Goal: Share content: Share content

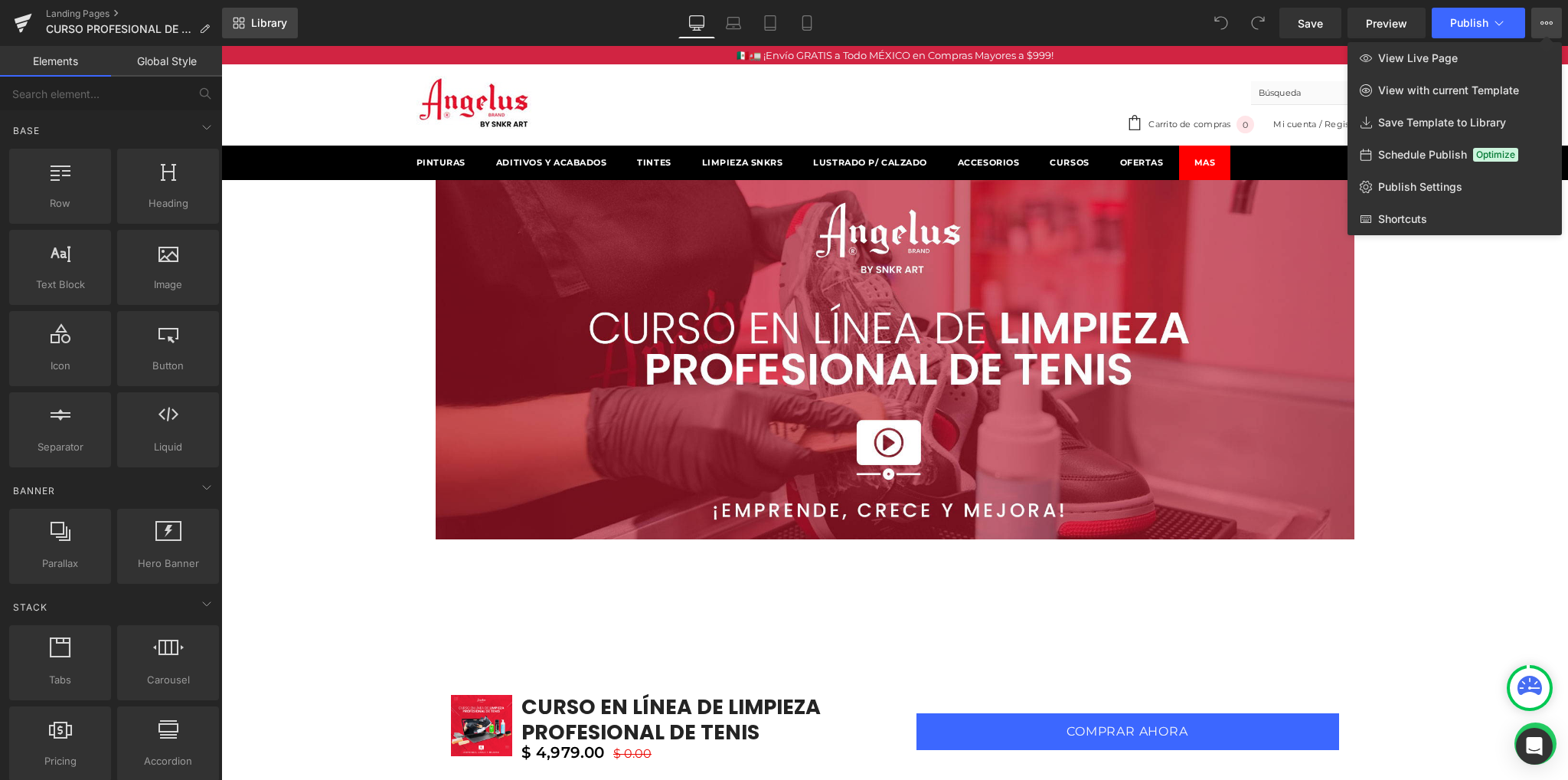
click at [255, 32] on link "Library" at bounding box center [261, 23] width 76 height 31
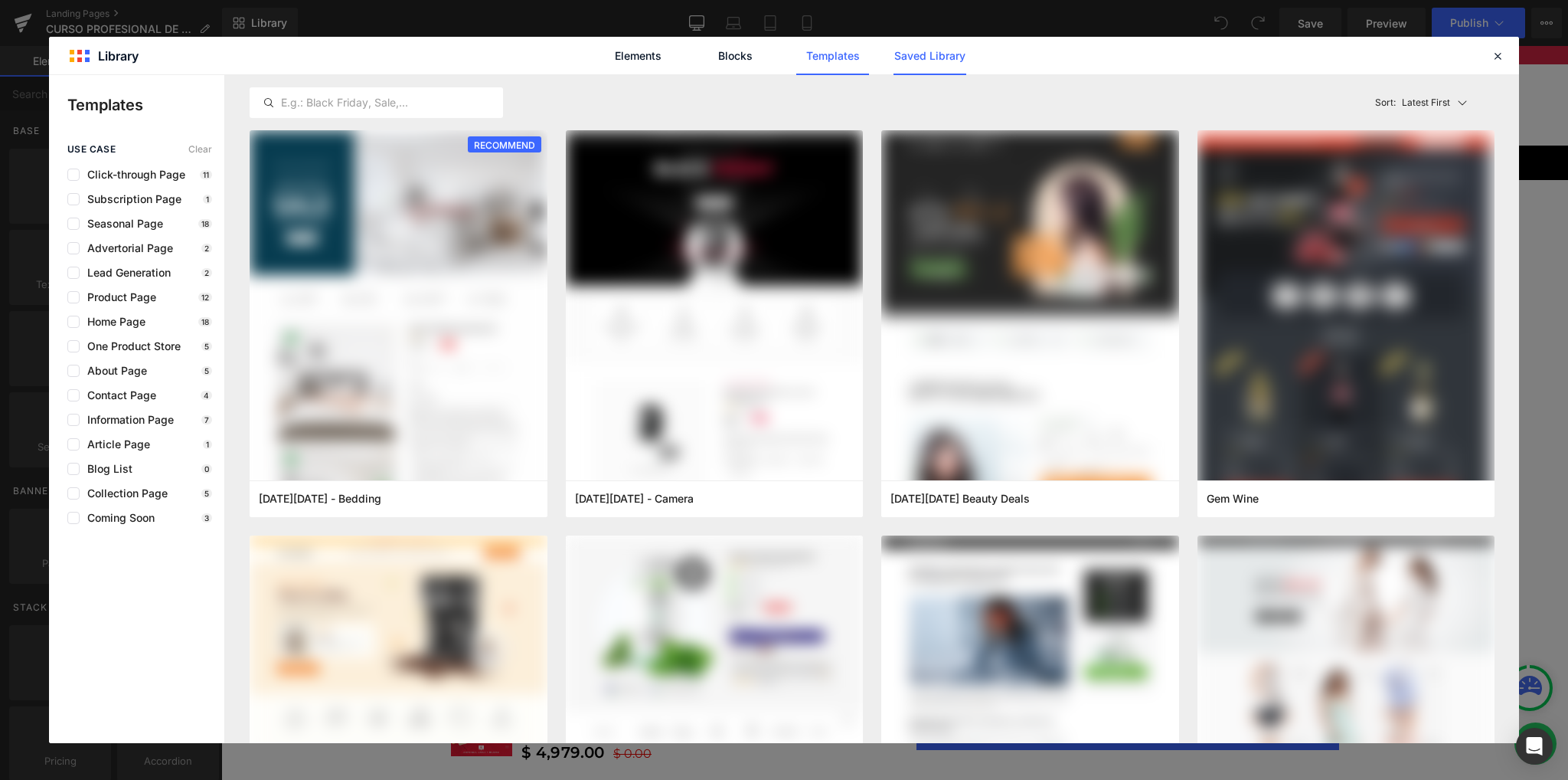
click at [931, 67] on link "Saved Library" at bounding box center [929, 56] width 73 height 38
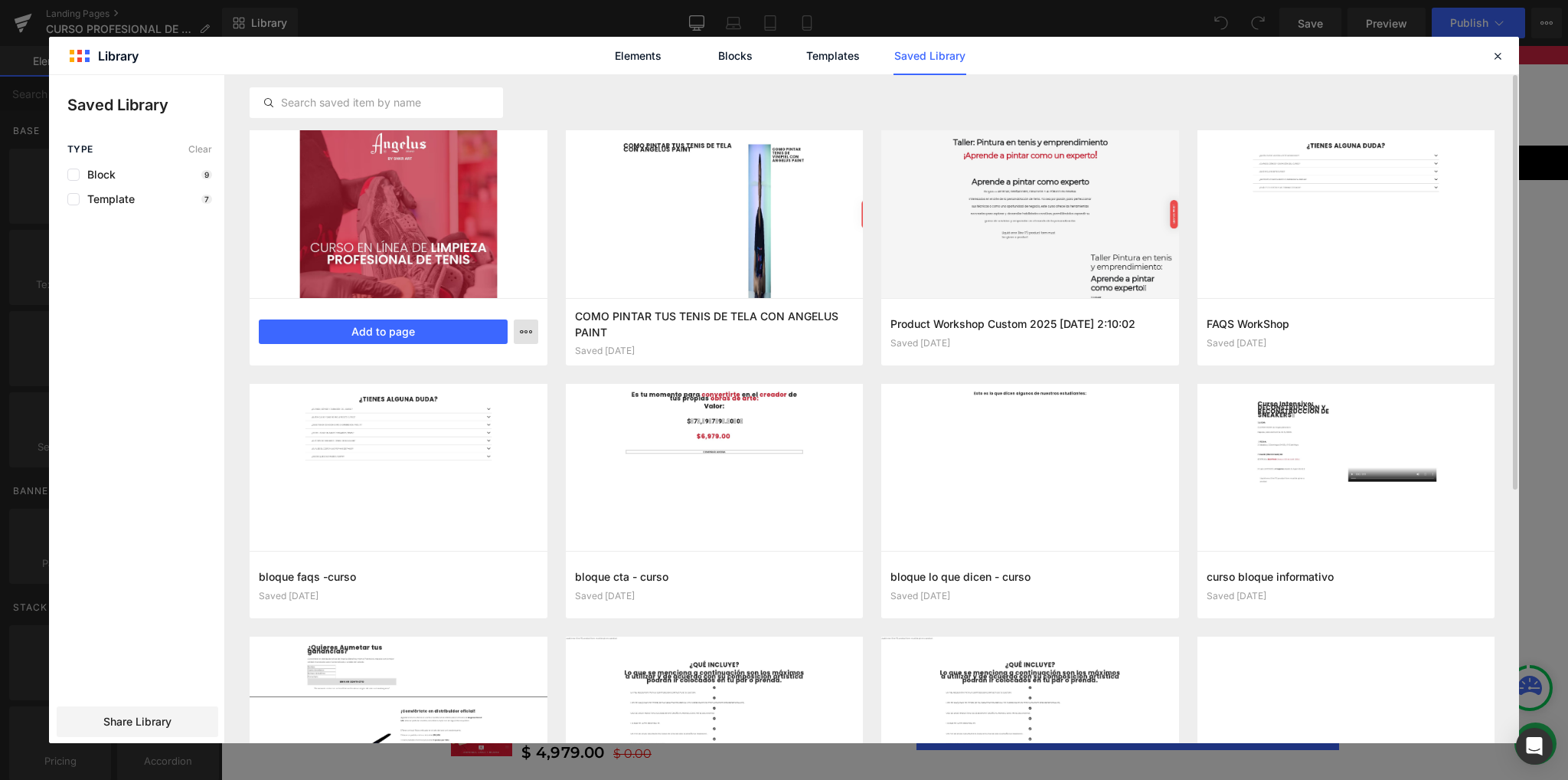
click at [518, 331] on button "button" at bounding box center [526, 332] width 25 height 25
click at [518, 331] on div at bounding box center [784, 408] width 1470 height 668
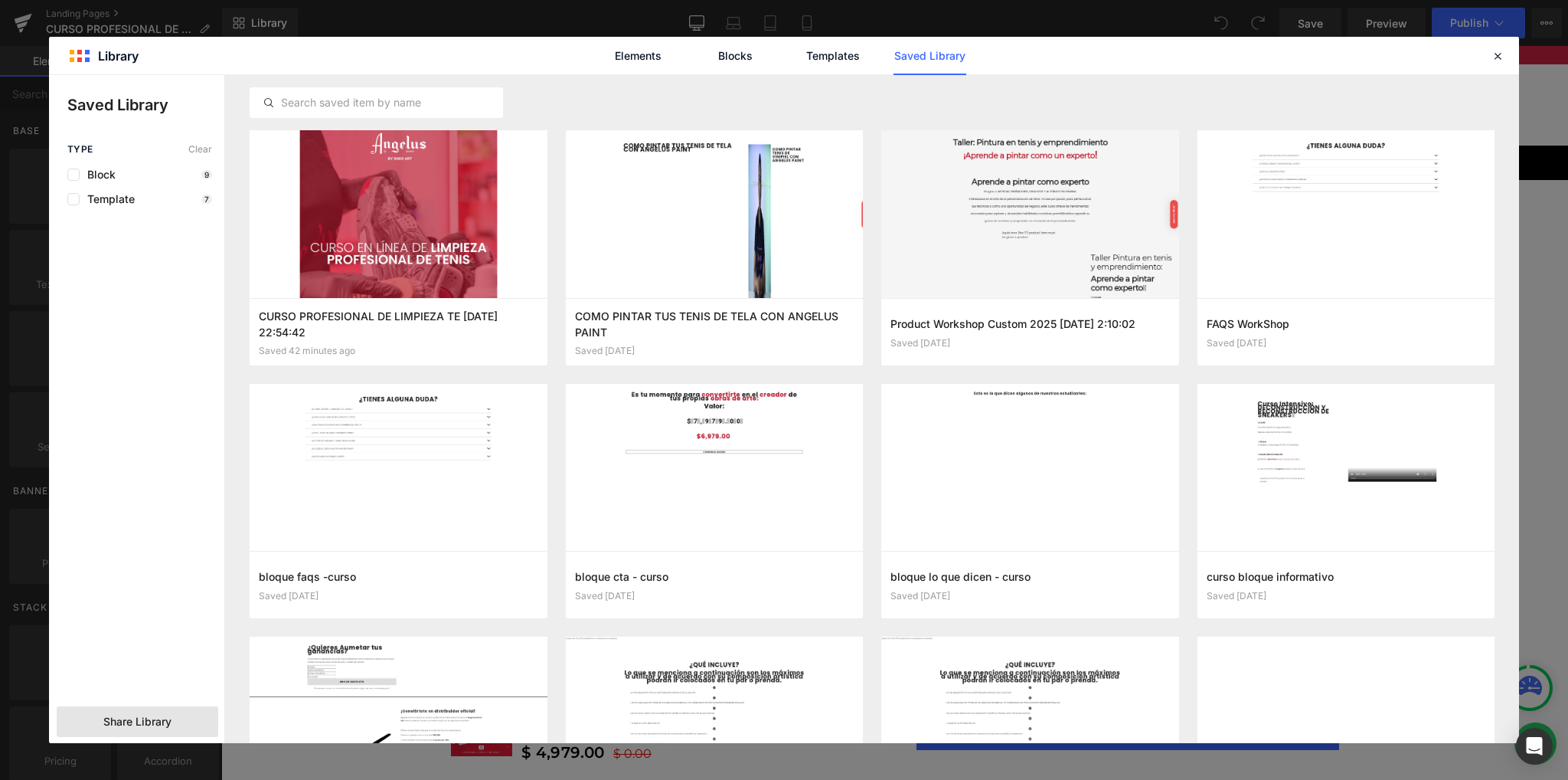
click at [132, 714] on span "Share Library" at bounding box center [138, 721] width 68 height 15
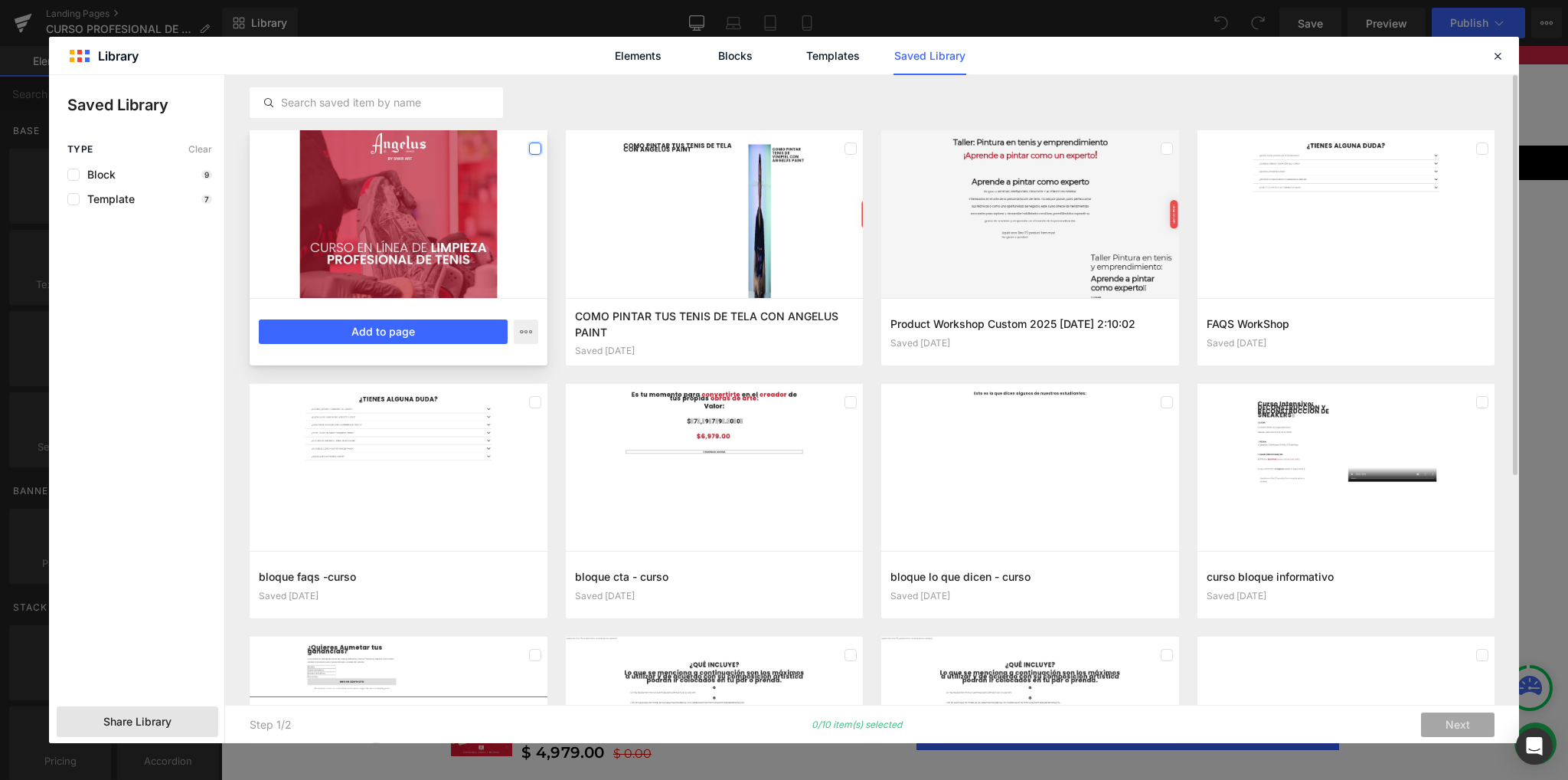
click at [530, 150] on label at bounding box center [535, 149] width 12 height 12
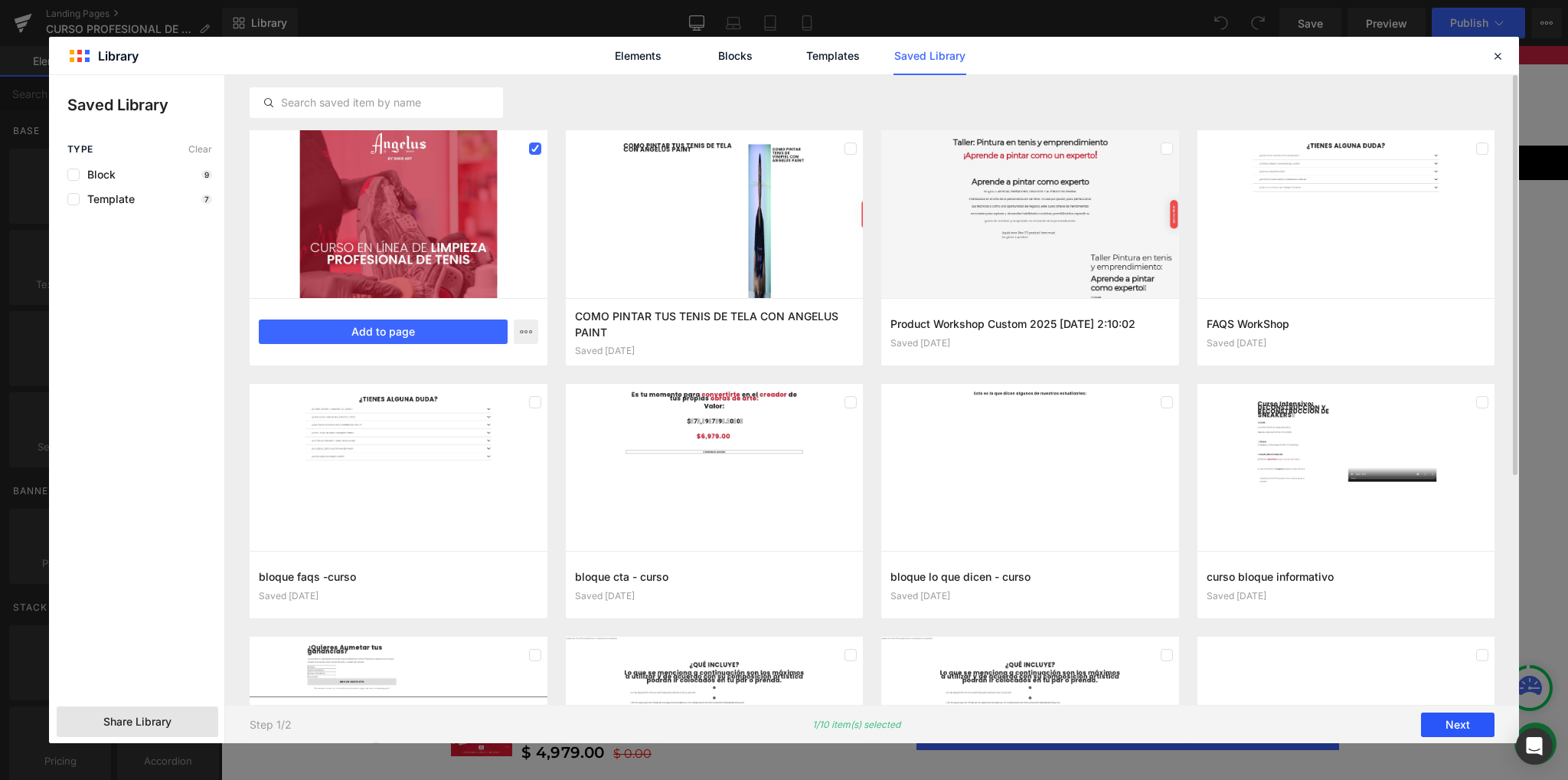
click at [1440, 719] on button "Next" at bounding box center [1458, 725] width 74 height 25
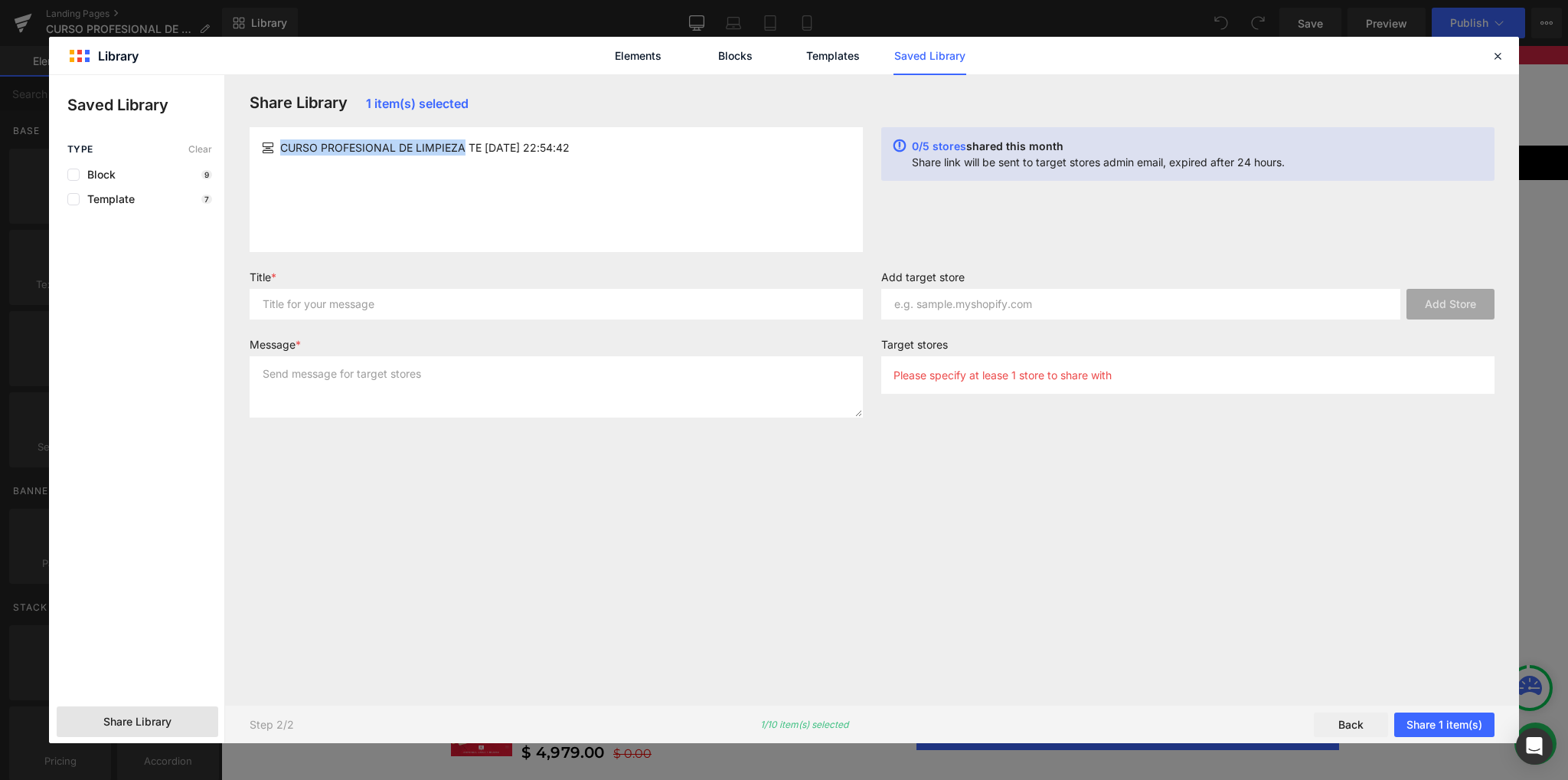
drag, startPoint x: 281, startPoint y: 147, endPoint x: 462, endPoint y: 153, distance: 181.1
click at [462, 153] on span "CURSO PROFESIONAL DE LIMPIEZA TE [DATE] 22:54:42" at bounding box center [425, 148] width 289 height 16
copy span "CURSO PROFESIONAL DE LIMPIEZA"
click at [438, 317] on input "text" at bounding box center [556, 304] width 614 height 31
paste input "CURSO PROFESIONAL DE LIMPIEZA"
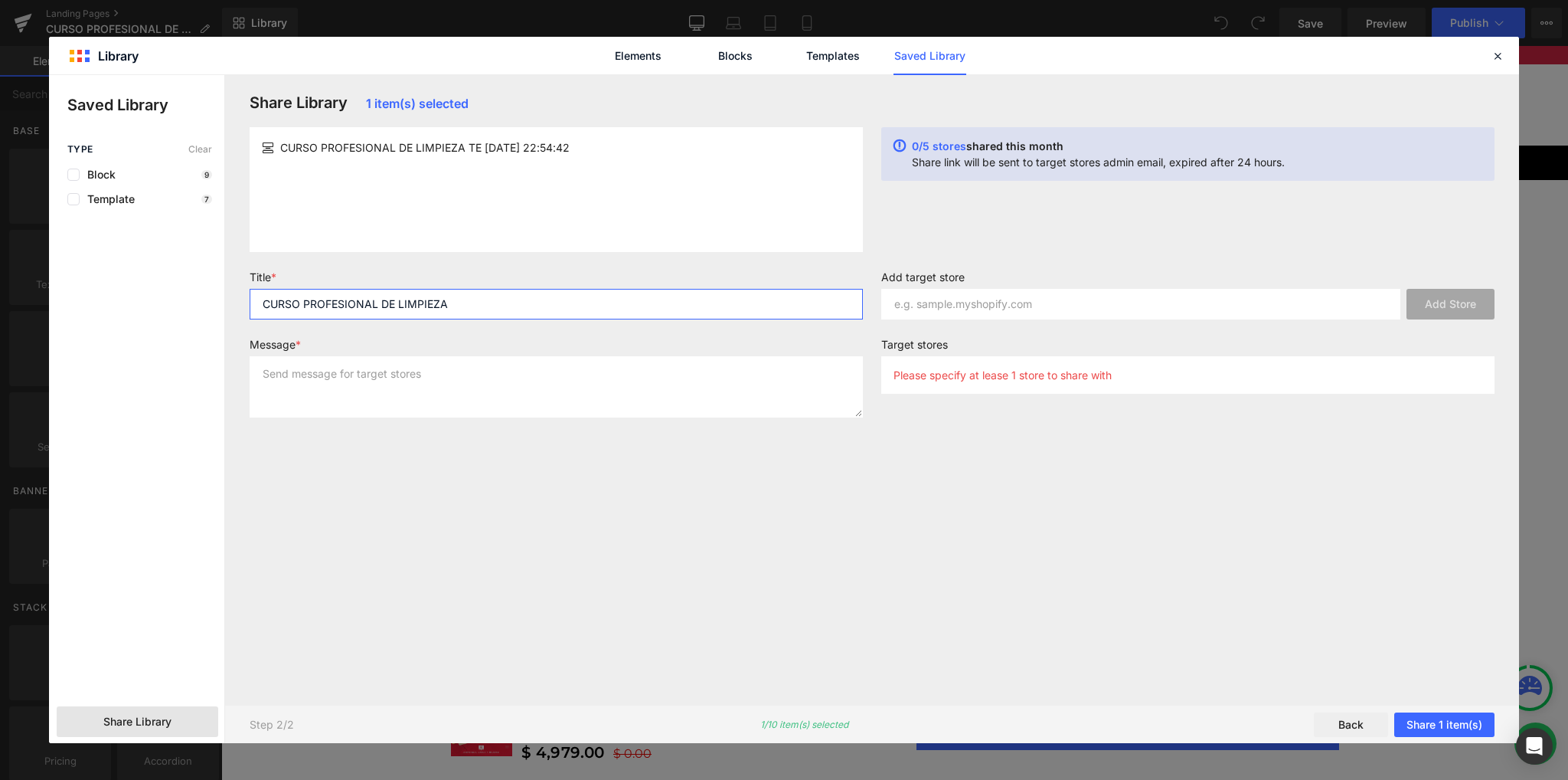
type input "CURSO PROFESIONAL DE LIMPIEZA"
click at [608, 335] on div "Title * CURSO PROFESIONAL DE LIMPIEZA Message *" at bounding box center [556, 351] width 632 height 160
click at [978, 306] on input "text" at bounding box center [1141, 304] width 519 height 31
paste input "[DOMAIN_NAME]"
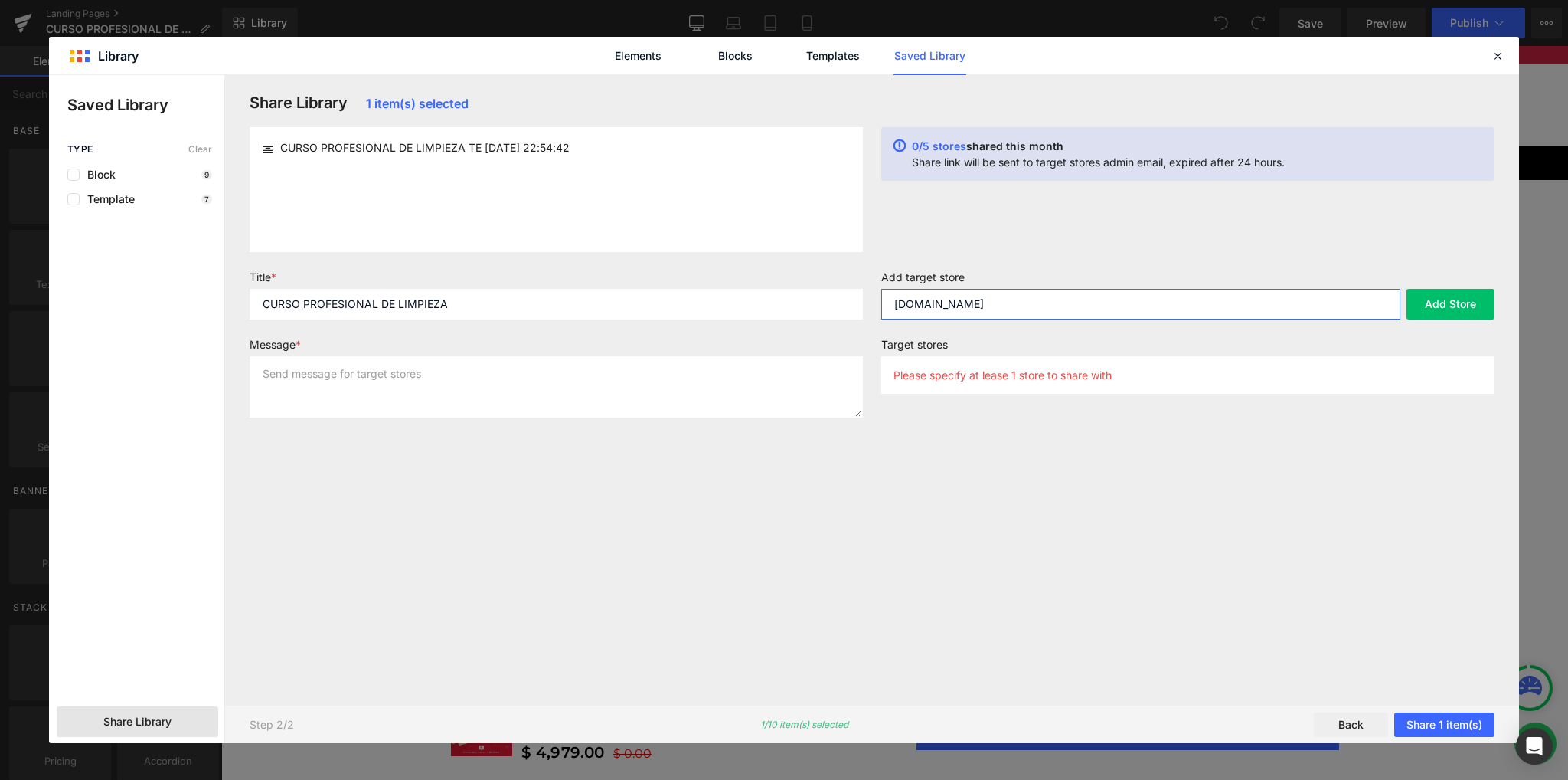
type input "[DOMAIN_NAME]"
click at [1057, 240] on div "0/5 stores shared this month Share link will be sent to target stores admin ema…" at bounding box center [1188, 189] width 632 height 125
click at [990, 376] on p "Please specify at lease 1 store to share with" at bounding box center [1002, 375] width 219 height 13
click at [1428, 311] on button "Add Store" at bounding box center [1450, 304] width 88 height 31
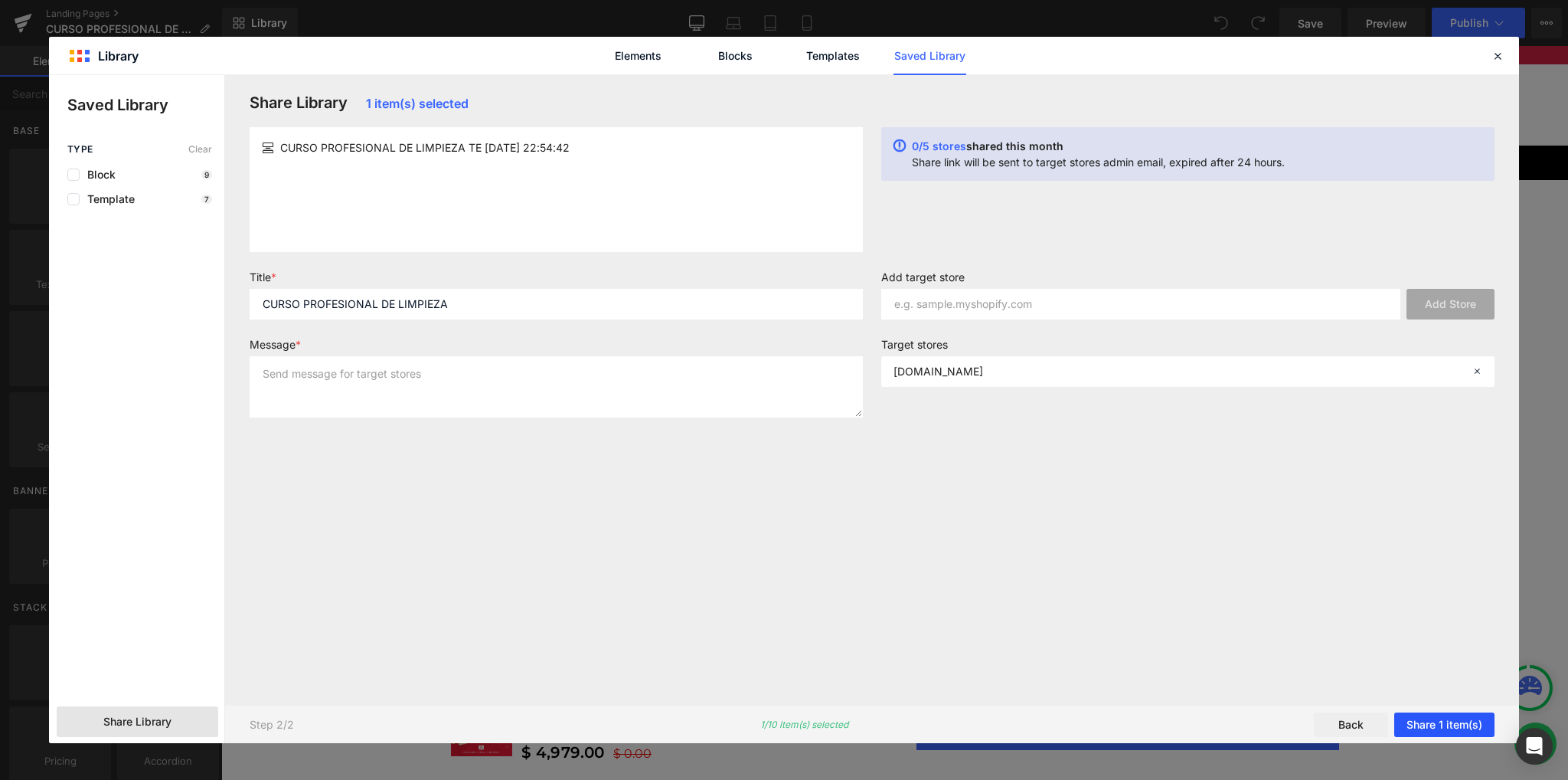
click at [1446, 719] on button "Share 1 item(s)" at bounding box center [1444, 725] width 101 height 25
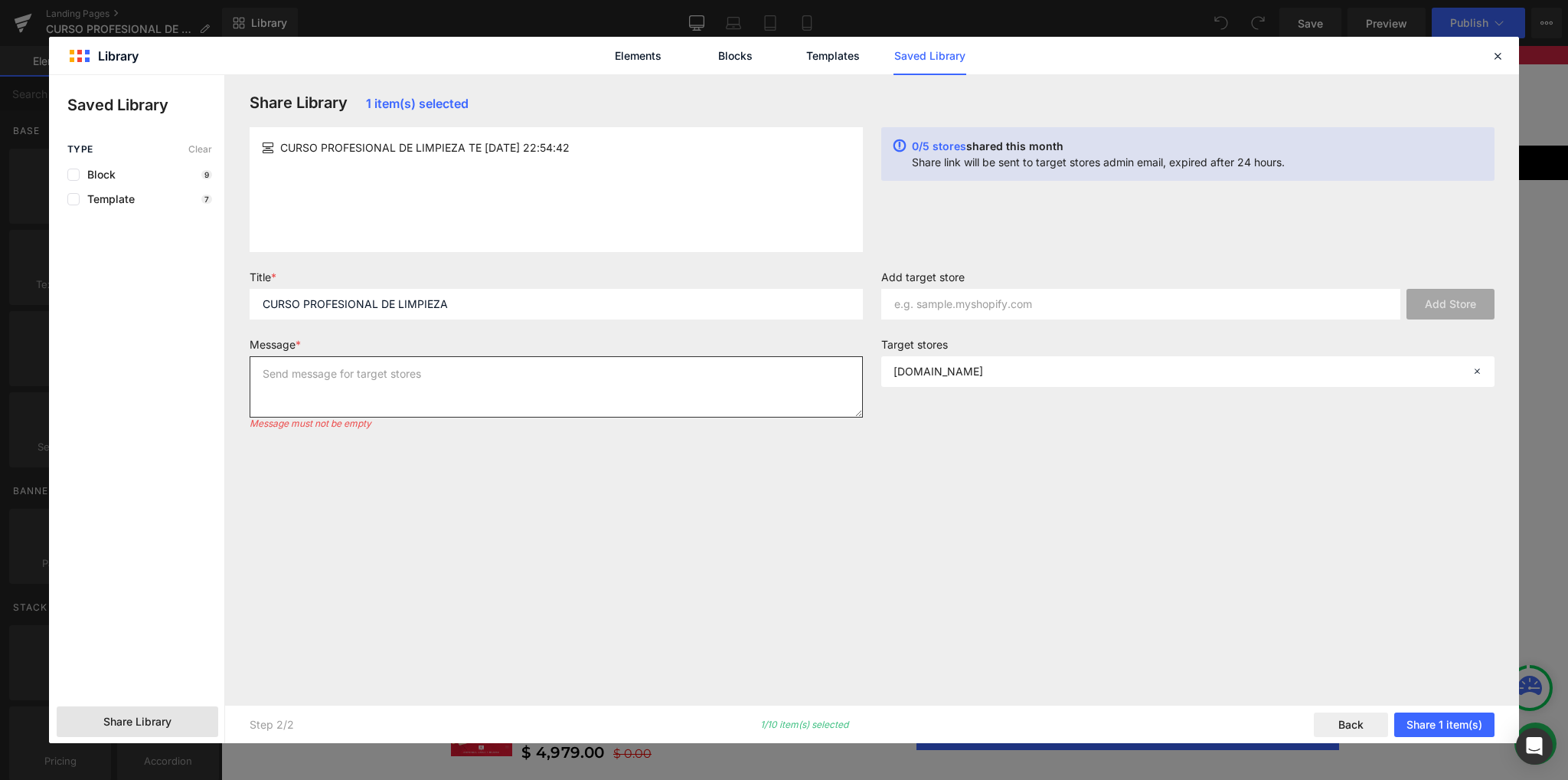
click at [515, 375] on textarea at bounding box center [556, 387] width 614 height 61
type textarea "a"
click at [800, 559] on div "Share Library 1 item(s) selected CURSO PROFESIONAL DE LIMPIEZA TE [DATE] 22:54:…" at bounding box center [872, 390] width 1264 height 593
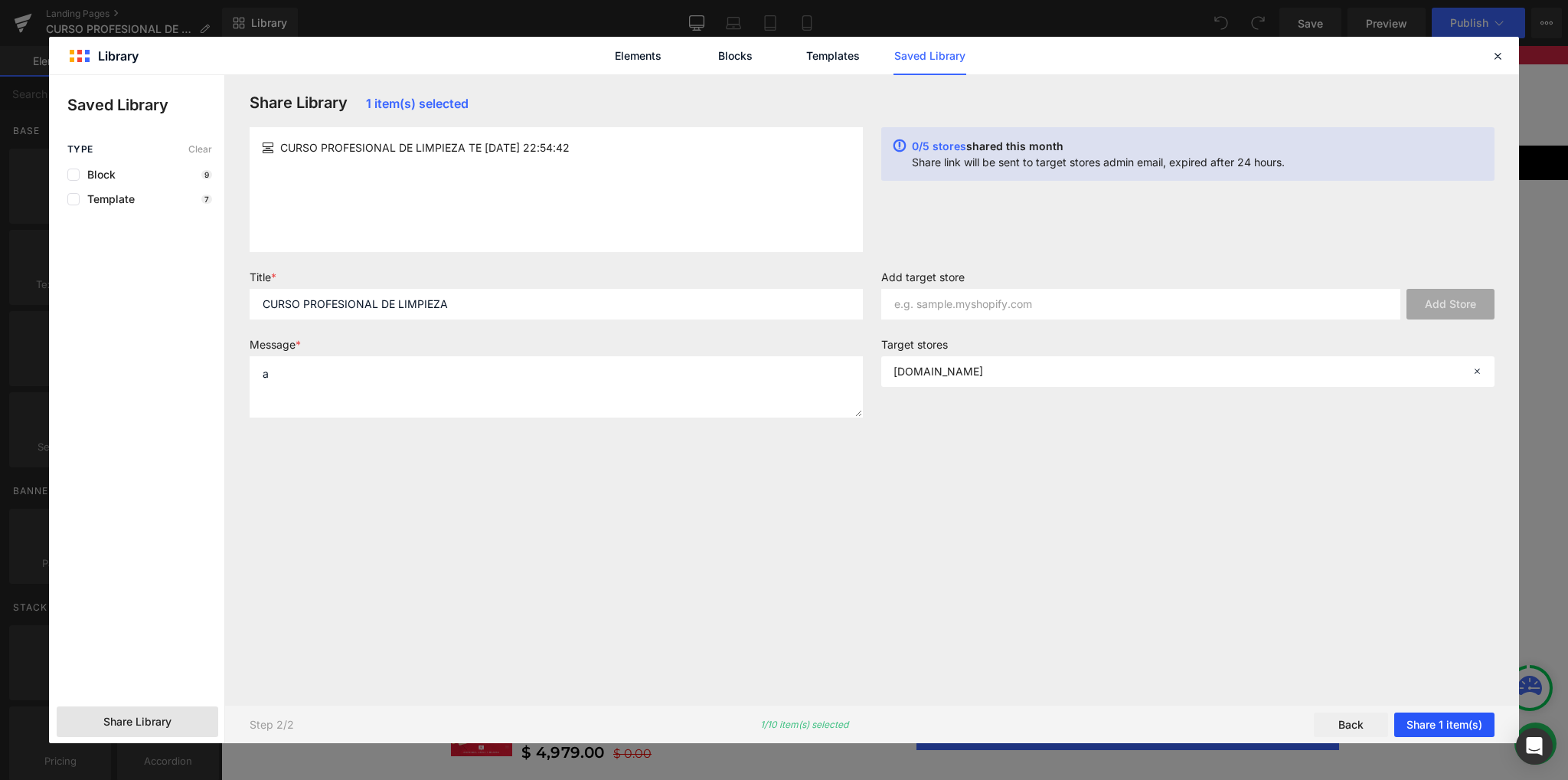
click at [1427, 726] on button "Share 1 item(s)" at bounding box center [1444, 725] width 101 height 25
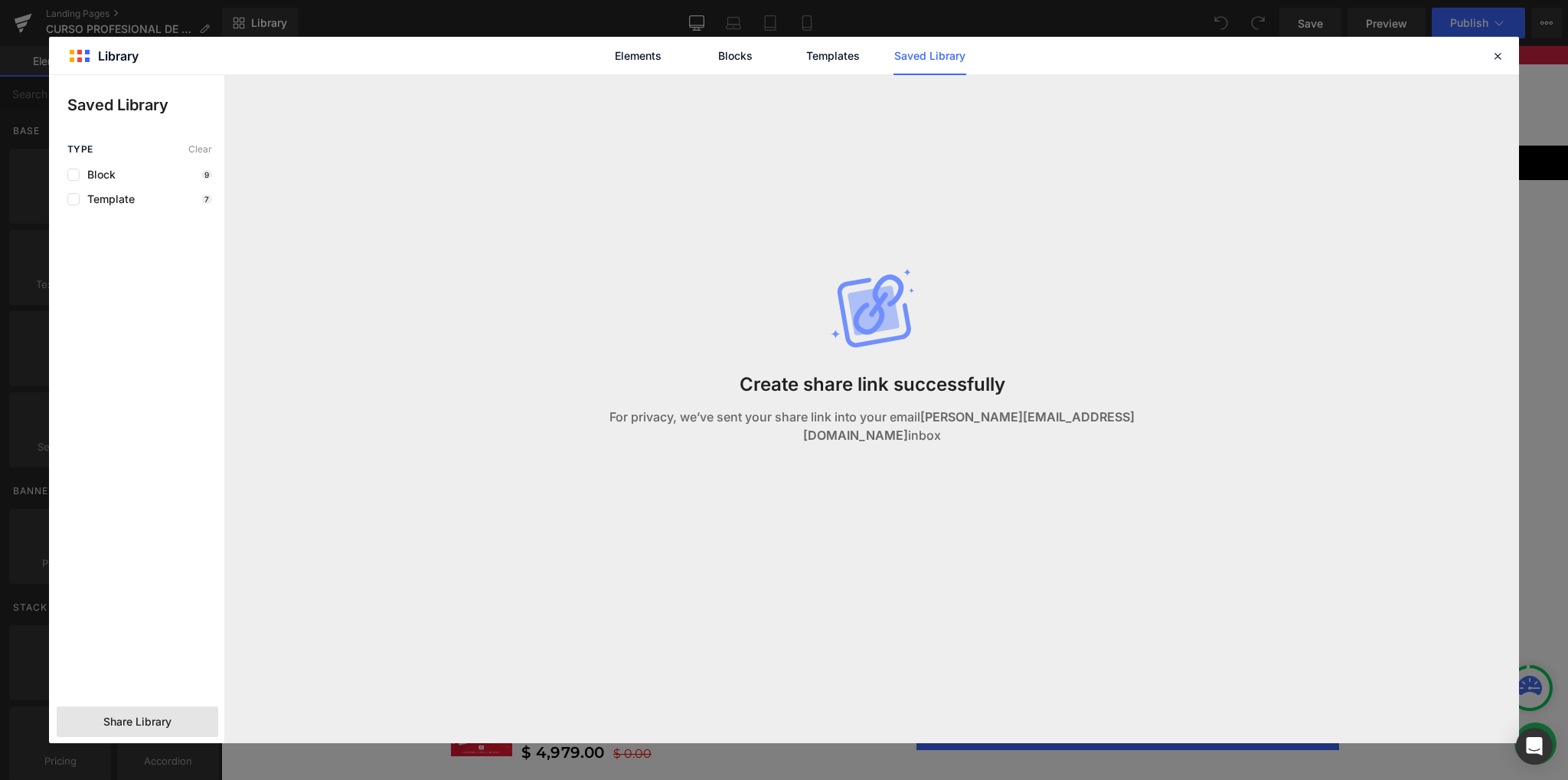
click at [1492, 65] on div "Elements Blocks Templates Saved Library" at bounding box center [784, 56] width 1470 height 38
click at [1499, 64] on div at bounding box center [1498, 56] width 18 height 18
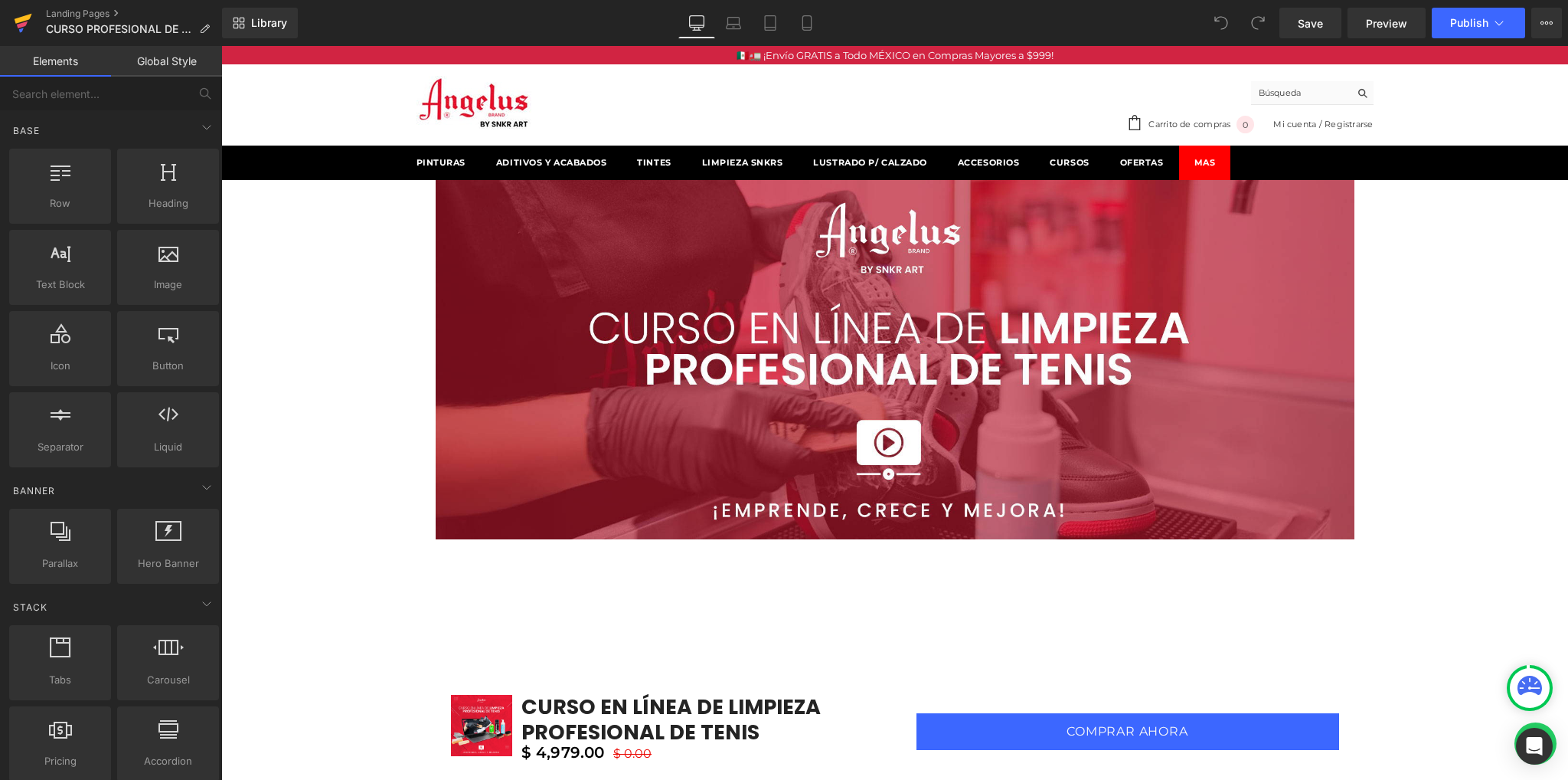
click at [17, 33] on icon at bounding box center [23, 23] width 18 height 38
